Goal: Navigation & Orientation: Find specific page/section

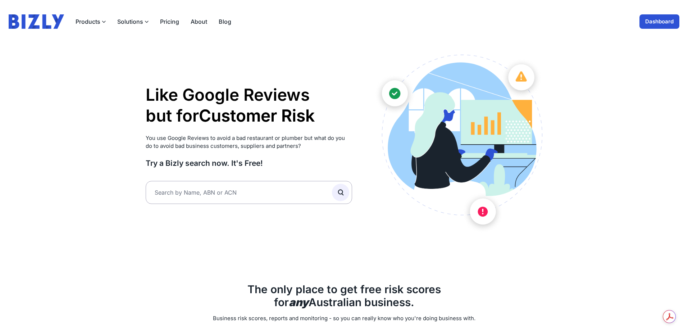
scroll to position [3, 0]
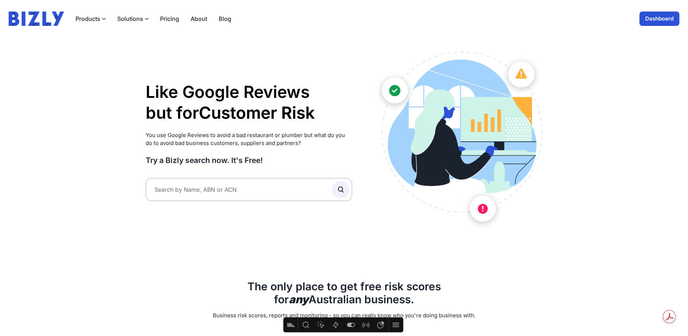
click at [132, 19] on button "Solutions" at bounding box center [132, 18] width 31 height 9
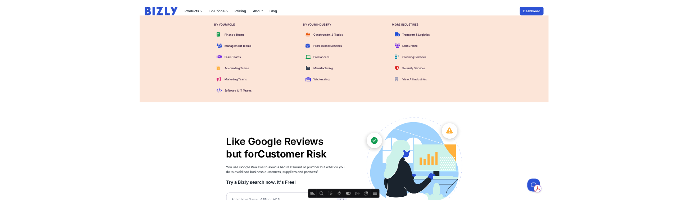
scroll to position [0, 0]
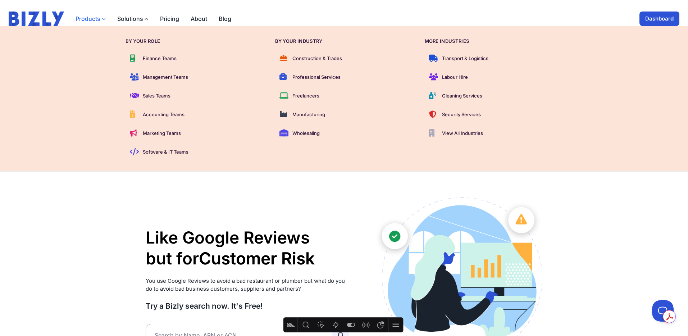
click at [105, 18] on icon "button" at bounding box center [104, 19] width 4 height 4
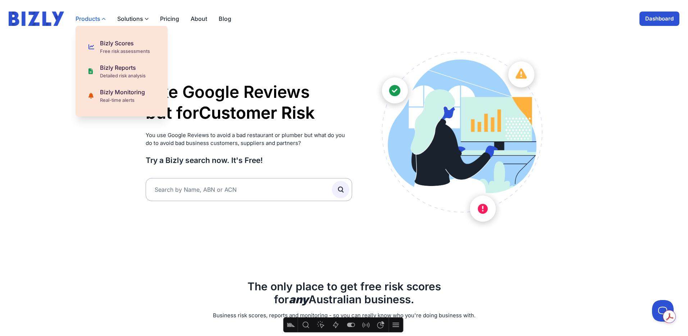
click at [103, 18] on icon "button" at bounding box center [104, 19] width 4 height 4
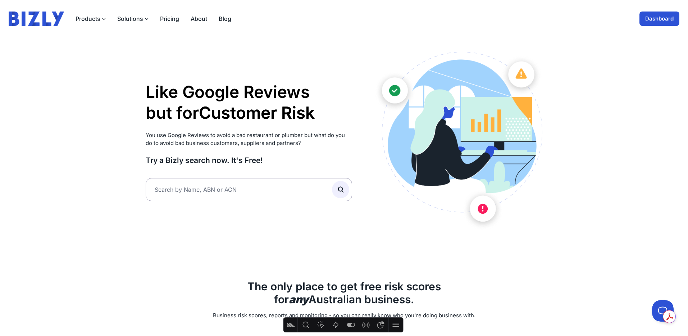
click at [131, 17] on button "Solutions" at bounding box center [132, 18] width 31 height 9
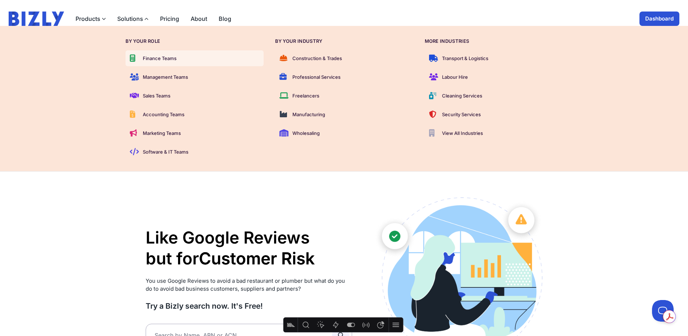
click at [167, 56] on span "Finance Teams" at bounding box center [160, 58] width 34 height 7
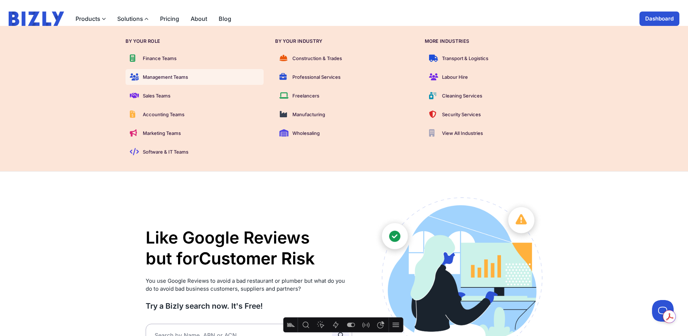
click at [180, 79] on span "Management Teams" at bounding box center [165, 76] width 45 height 7
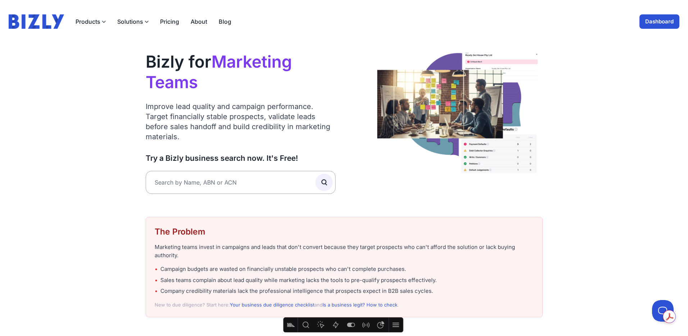
click at [133, 18] on button "Solutions" at bounding box center [132, 21] width 31 height 9
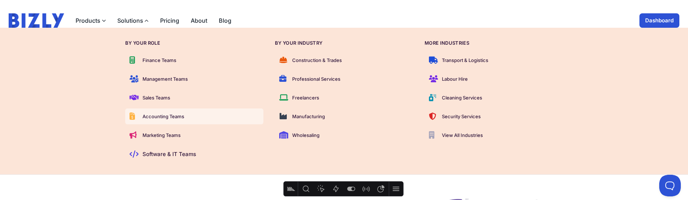
scroll to position [1, 0]
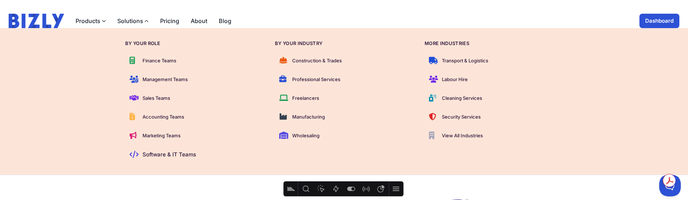
click at [29, 27] on img at bounding box center [36, 21] width 55 height 14
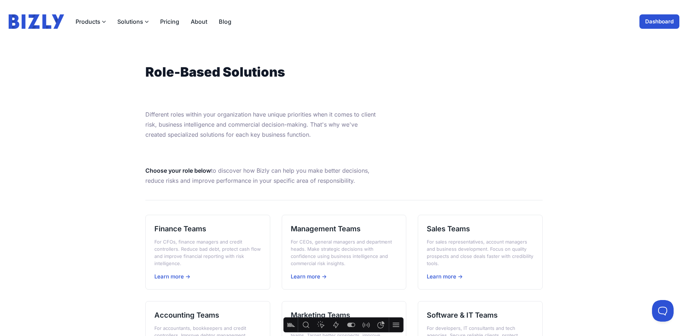
click at [129, 23] on button "Solutions" at bounding box center [132, 21] width 31 height 9
click at [141, 21] on button "Solutions" at bounding box center [132, 21] width 31 height 9
click at [89, 20] on button "Products" at bounding box center [91, 21] width 30 height 9
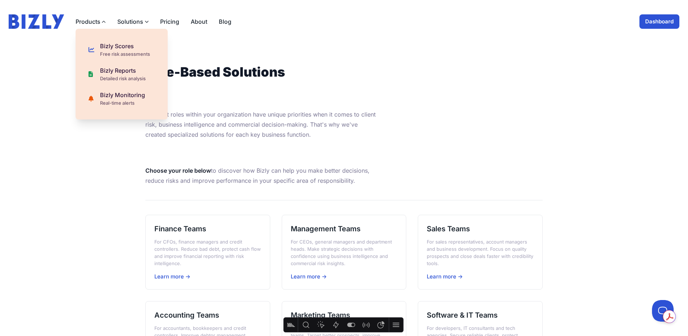
click at [140, 21] on button "Solutions" at bounding box center [132, 21] width 31 height 9
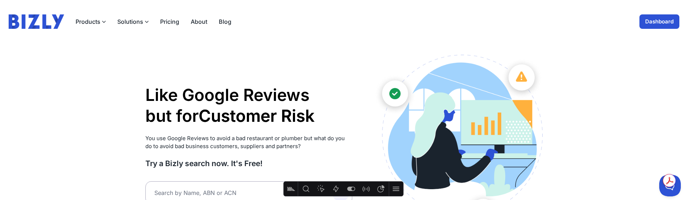
click at [50, 16] on img at bounding box center [36, 21] width 55 height 14
click at [133, 20] on button "Solutions" at bounding box center [132, 21] width 31 height 9
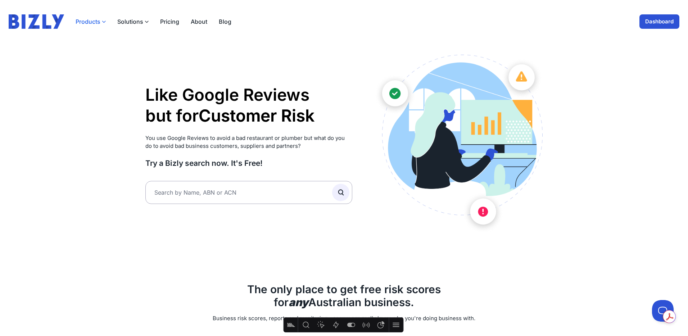
click at [94, 22] on button "Products" at bounding box center [91, 21] width 30 height 9
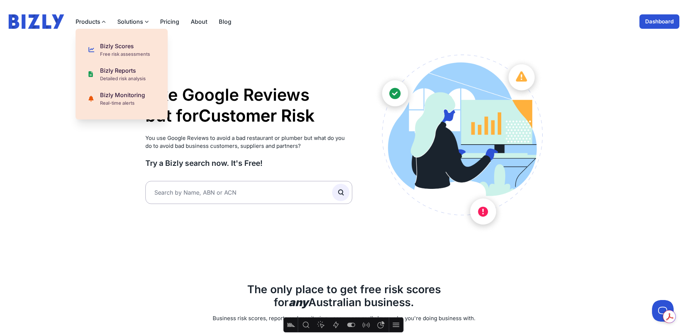
click at [130, 18] on button "Solutions" at bounding box center [132, 21] width 31 height 9
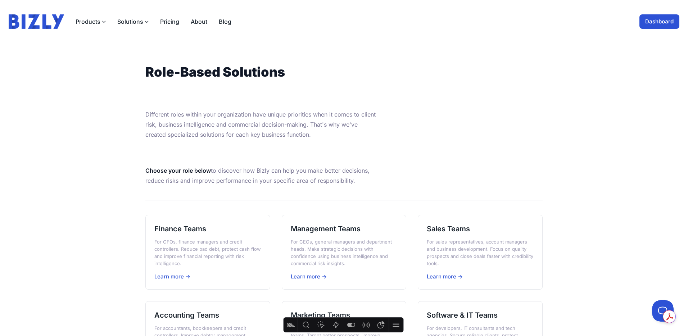
click at [142, 20] on button "Solutions" at bounding box center [132, 21] width 31 height 9
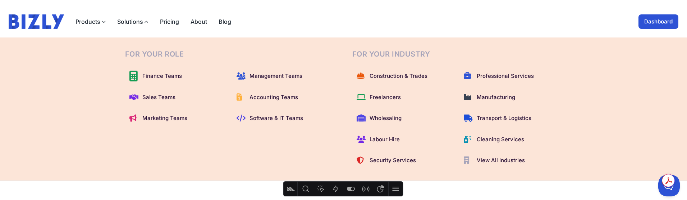
click at [49, 108] on div "For Your Role Finance Teams Management Teams Sales Teams Accounting Teams Marke…" at bounding box center [343, 108] width 687 height 143
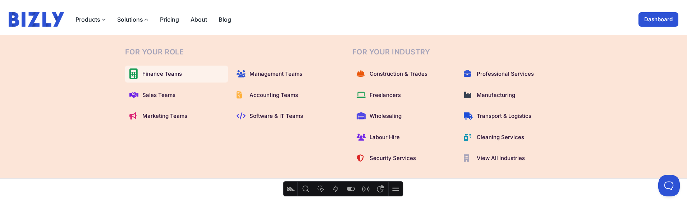
scroll to position [3, 0]
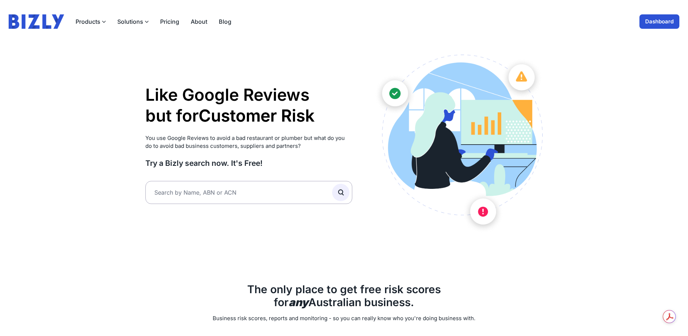
click at [132, 22] on button "Solutions" at bounding box center [132, 21] width 31 height 9
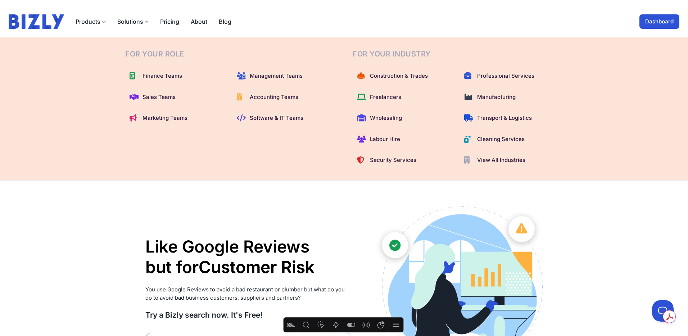
click at [131, 22] on button "Solutions" at bounding box center [132, 21] width 31 height 9
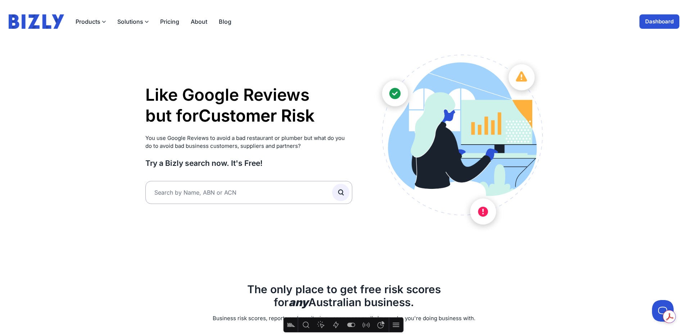
click at [131, 22] on button "Solutions" at bounding box center [132, 21] width 31 height 9
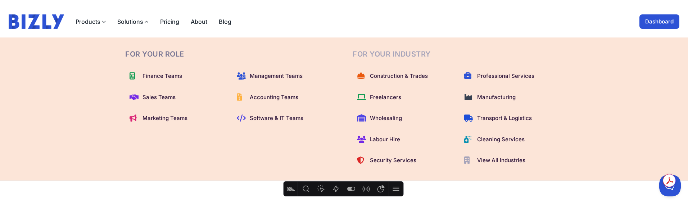
click at [24, 103] on div "For Your Role Finance Teams Management Teams Sales Teams Accounting Teams Marke…" at bounding box center [344, 108] width 688 height 143
click at [31, 101] on div "For Your Role Finance Teams Management Teams Sales Teams Accounting Teams Marke…" at bounding box center [344, 108] width 688 height 143
click at [628, 94] on div "For Your Role Finance Teams Management Teams Sales Teams Accounting Teams Marke…" at bounding box center [344, 108] width 688 height 143
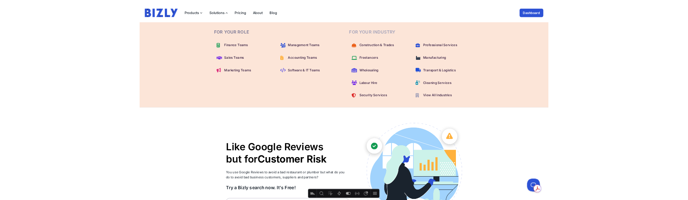
scroll to position [1, 0]
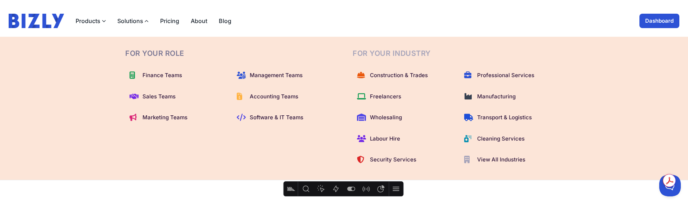
click at [345, 123] on div "For Your Role Finance Teams Management Teams Sales Teams Accounting Teams Marke…" at bounding box center [343, 108] width 437 height 120
click at [671, 136] on div "For Your Role Finance Teams Management Teams Sales Teams Accounting Teams Marke…" at bounding box center [344, 108] width 688 height 143
click at [658, 136] on div "For Your Role Finance Teams Management Teams Sales Teams Accounting Teams Marke…" at bounding box center [344, 108] width 688 height 143
click at [32, 47] on div "For Your Role Finance Teams Management Teams Sales Teams Accounting Teams Marke…" at bounding box center [344, 108] width 688 height 143
click at [386, 37] on div "For Your Role Finance Teams Management Teams Sales Teams Accounting Teams Marke…" at bounding box center [344, 108] width 460 height 143
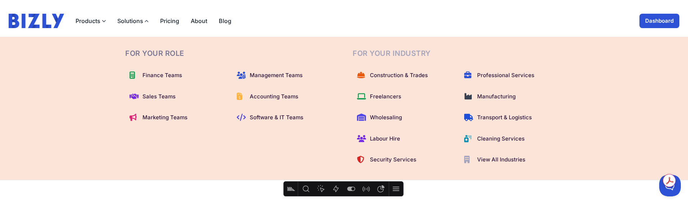
scroll to position [0, 0]
click at [624, 174] on div "For Your Role Finance Teams Management Teams Sales Teams Accounting Teams Marke…" at bounding box center [344, 108] width 688 height 143
click at [628, 88] on div "For Your Role Finance Teams Management Teams Sales Teams Accounting Teams Marke…" at bounding box center [344, 108] width 688 height 143
click at [22, 141] on div "For Your Role Finance Teams Management Teams Sales Teams Accounting Teams Marke…" at bounding box center [343, 108] width 687 height 143
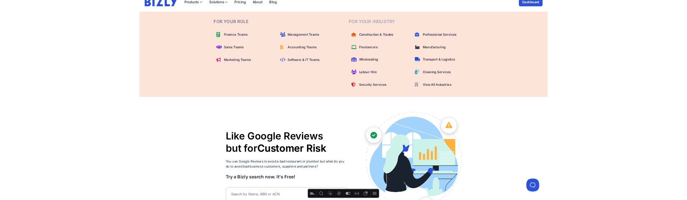
scroll to position [7, 0]
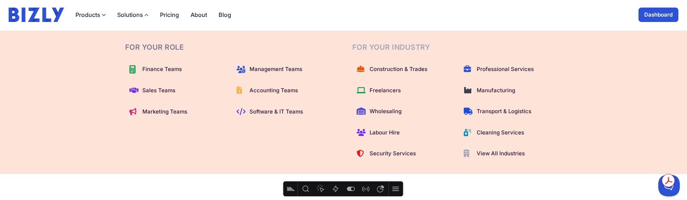
click at [318, 12] on div "Products Bizly Scores Free risk assessments Bizly Reports Detailed risk analysi…" at bounding box center [344, 15] width 670 height 14
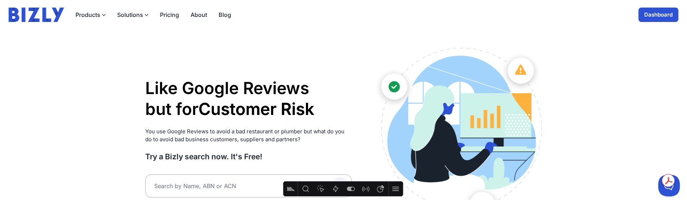
scroll to position [9, 0]
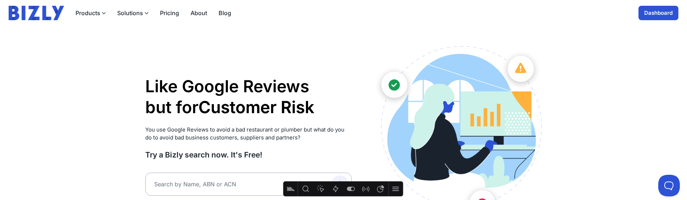
click at [143, 9] on button "Solutions" at bounding box center [132, 13] width 31 height 9
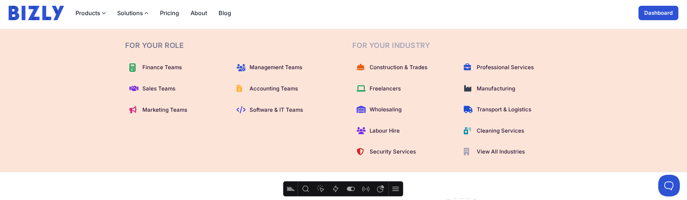
scroll to position [0, 0]
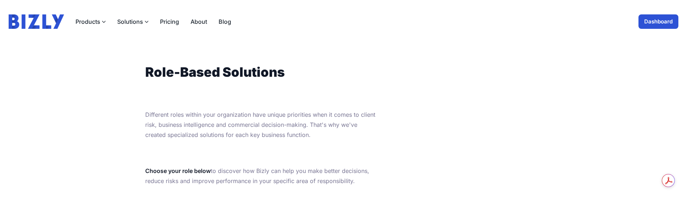
scroll to position [3, 0]
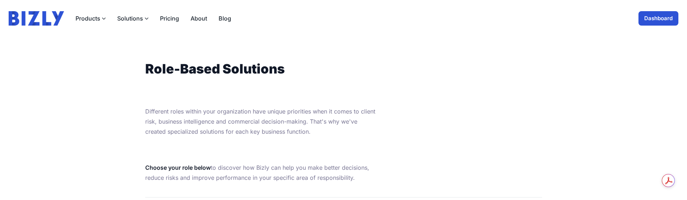
click at [142, 18] on button "Solutions" at bounding box center [132, 18] width 31 height 9
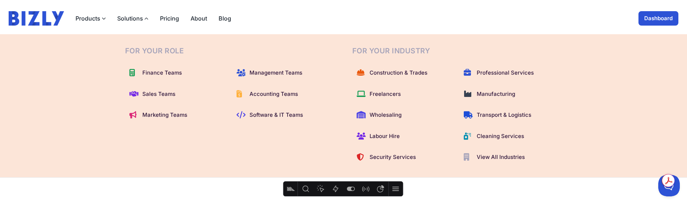
scroll to position [0, 0]
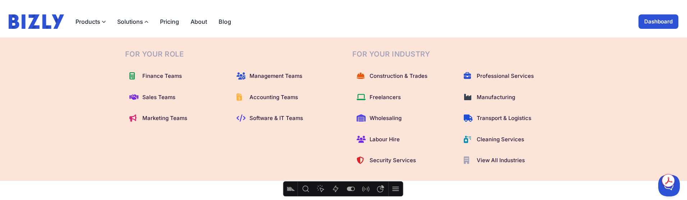
click at [652, 22] on link "Dashboard" at bounding box center [659, 21] width 40 height 14
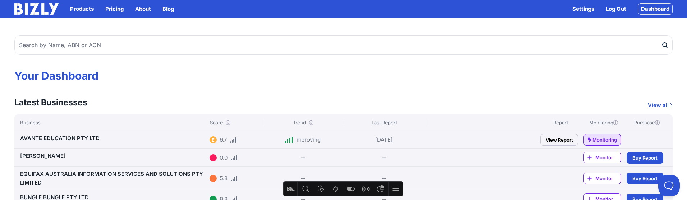
click at [112, 10] on link "Pricing" at bounding box center [114, 9] width 18 height 9
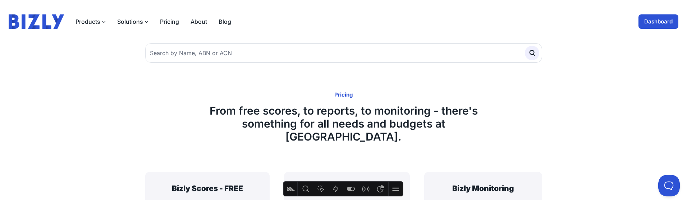
click at [146, 22] on icon "button" at bounding box center [147, 22] width 4 height 4
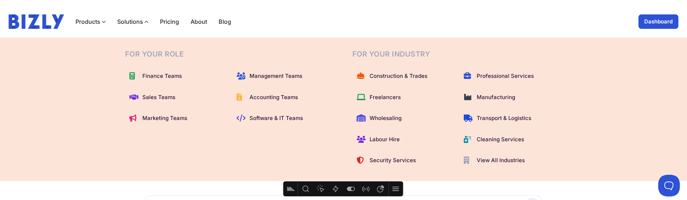
click at [660, 19] on link "Dashboard" at bounding box center [659, 21] width 40 height 14
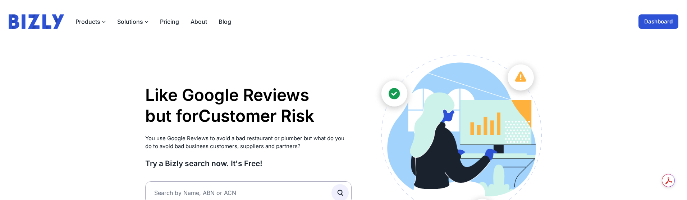
click at [137, 20] on button "Solutions" at bounding box center [132, 21] width 31 height 9
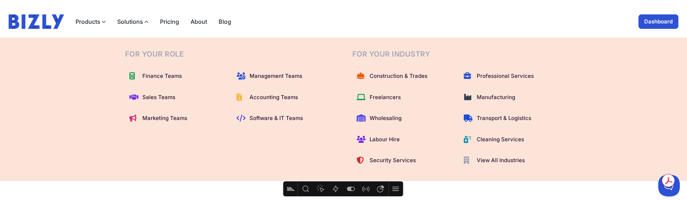
click at [95, 63] on div "For Your Role Finance Teams Management Teams Sales Teams Accounting Teams Marke…" at bounding box center [343, 108] width 687 height 143
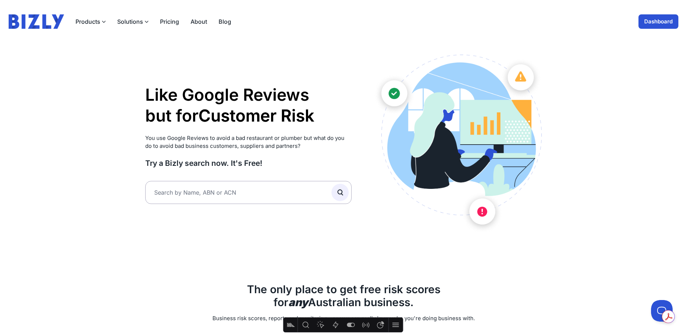
click at [137, 20] on button "Solutions" at bounding box center [132, 21] width 31 height 9
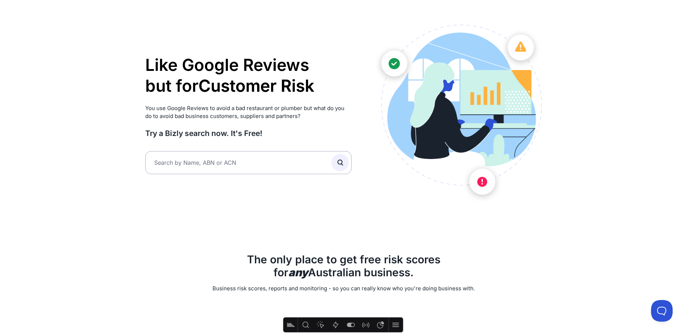
scroll to position [4, 0]
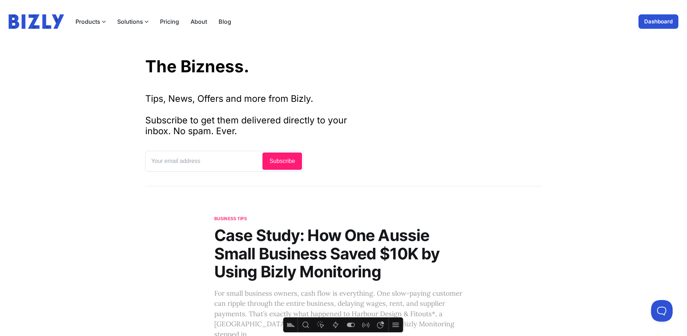
click at [138, 21] on button "Solutions" at bounding box center [132, 21] width 31 height 9
click at [224, 24] on link "Blog" at bounding box center [225, 21] width 13 height 9
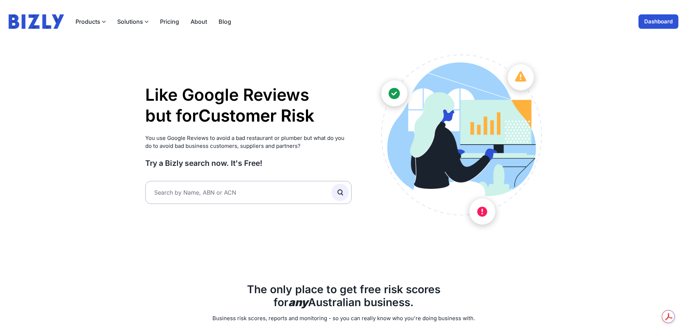
scroll to position [4, 0]
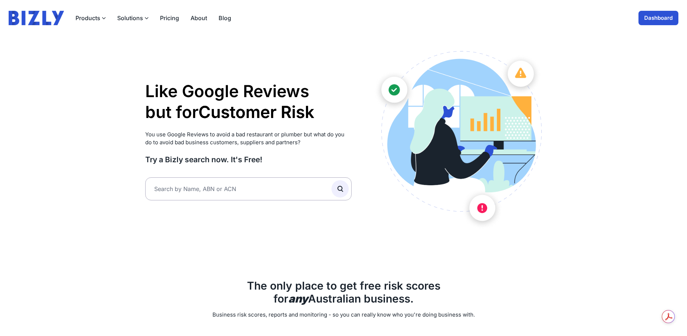
click at [142, 20] on button "Solutions" at bounding box center [132, 18] width 31 height 9
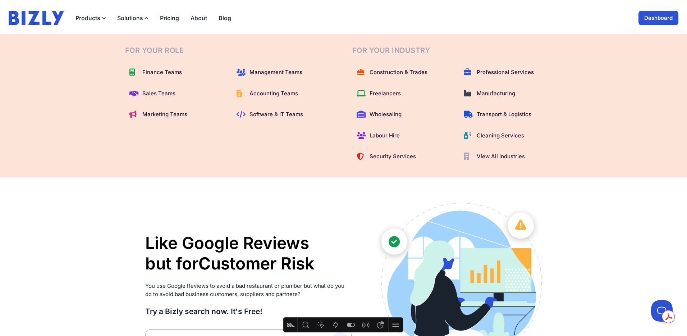
scroll to position [6, 0]
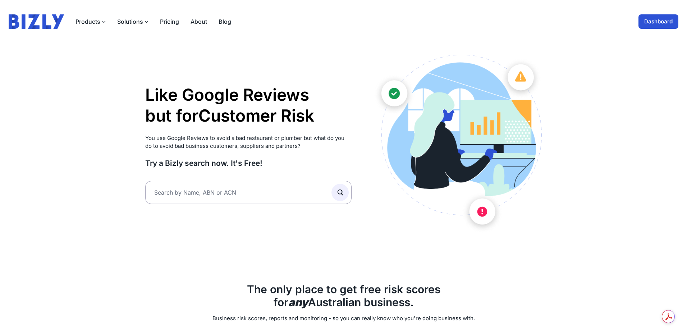
scroll to position [6, 0]
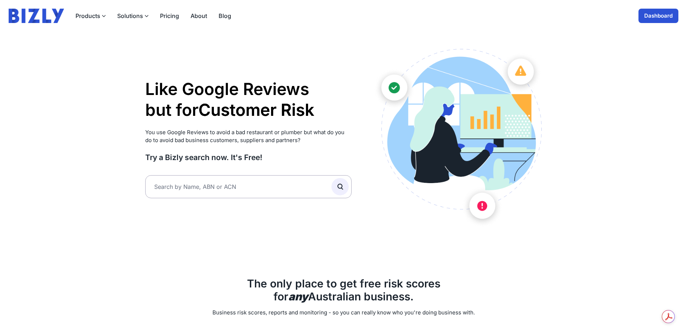
click at [136, 18] on button "Solutions" at bounding box center [132, 16] width 31 height 9
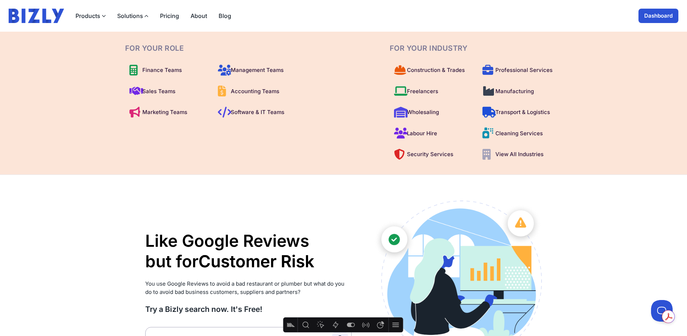
scroll to position [0, 0]
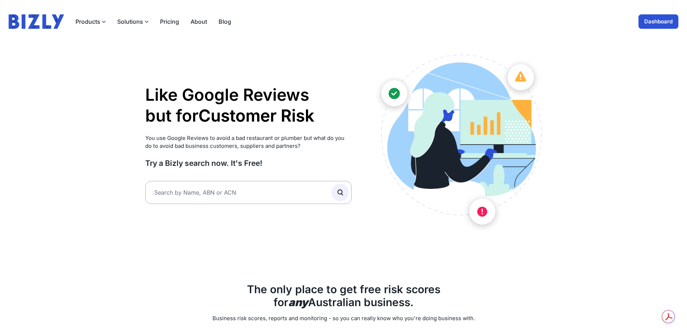
scroll to position [6, 0]
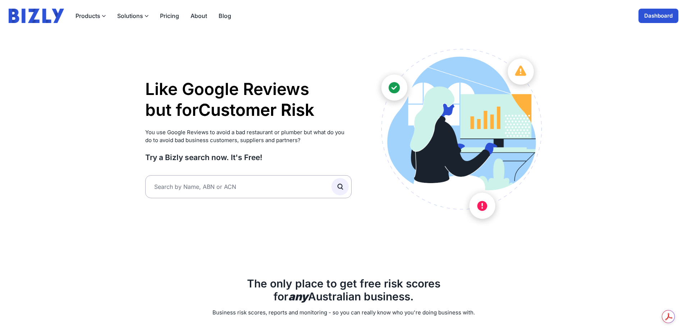
click at [142, 16] on button "Solutions" at bounding box center [132, 16] width 31 height 9
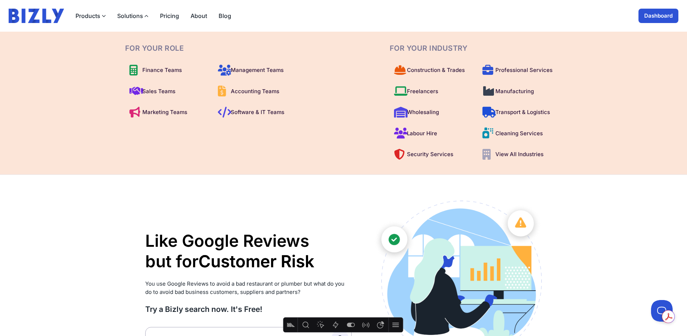
scroll to position [0, 0]
click at [654, 15] on link "Dashboard" at bounding box center [659, 16] width 40 height 14
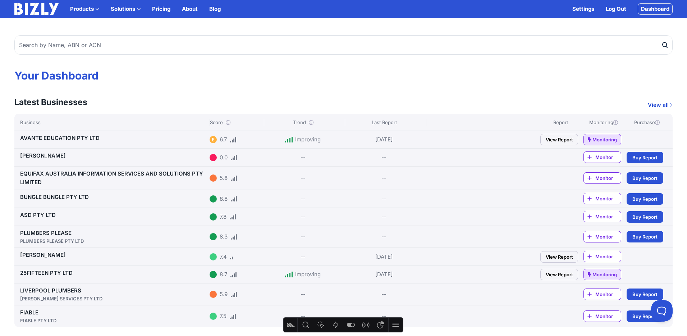
click at [134, 12] on button "Solutions" at bounding box center [126, 9] width 30 height 9
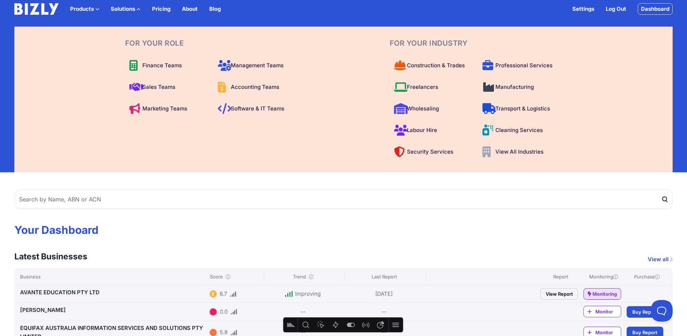
click at [133, 7] on button "Solutions" at bounding box center [126, 9] width 30 height 9
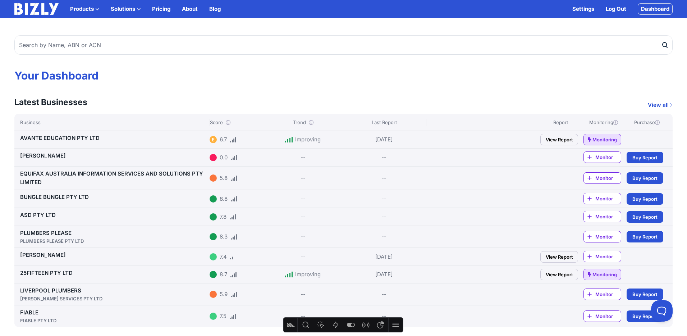
click at [133, 7] on button "Solutions" at bounding box center [126, 9] width 30 height 9
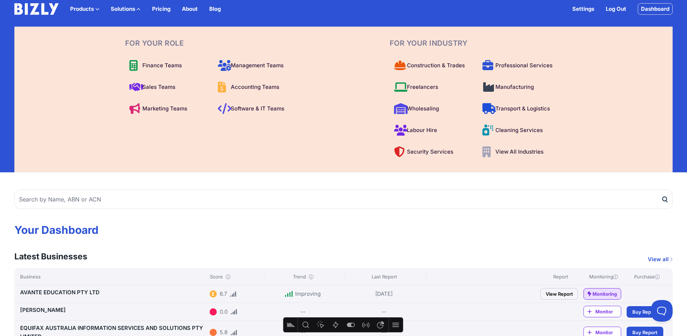
click at [133, 7] on button "Solutions" at bounding box center [126, 9] width 30 height 9
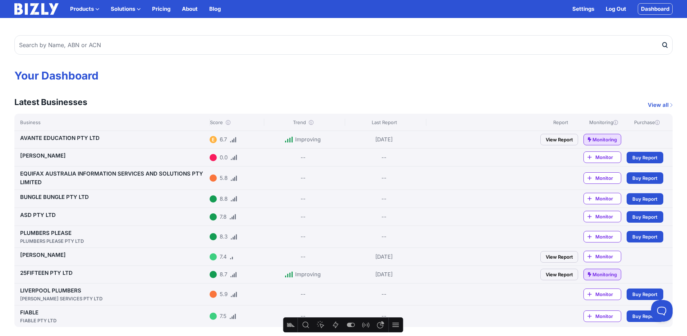
scroll to position [3, 0]
